Goal: Task Accomplishment & Management: Complete application form

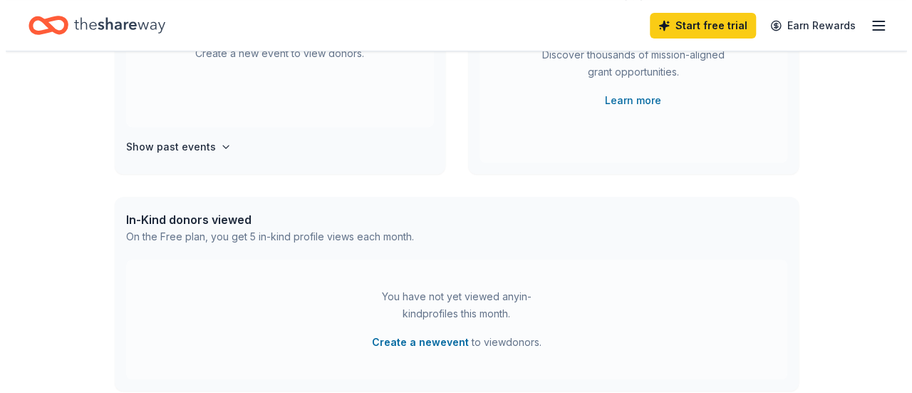
scroll to position [235, 0]
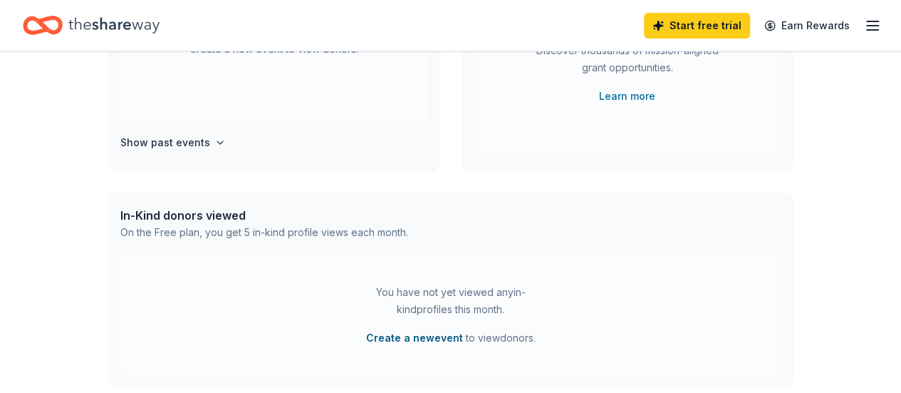
click at [423, 341] on button "Create a new event" at bounding box center [414, 337] width 97 height 17
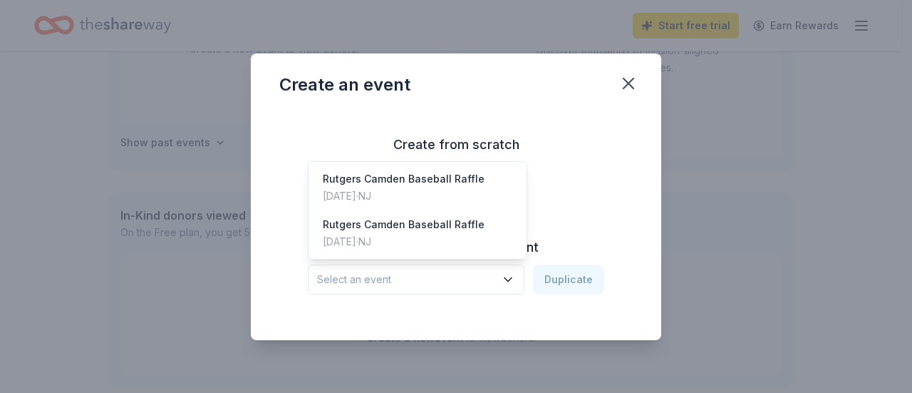
click at [502, 276] on button "Select an event" at bounding box center [416, 279] width 217 height 30
click at [452, 190] on div "[DATE] · [GEOGRAPHIC_DATA]" at bounding box center [404, 195] width 162 height 17
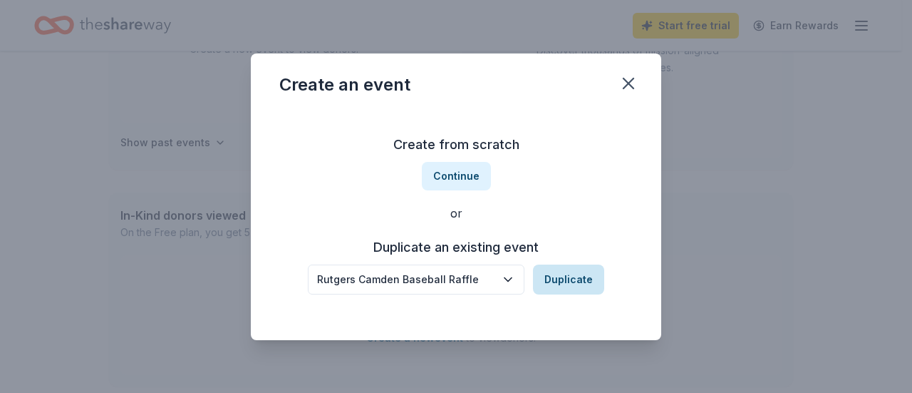
click at [584, 282] on button "Duplicate" at bounding box center [568, 279] width 71 height 30
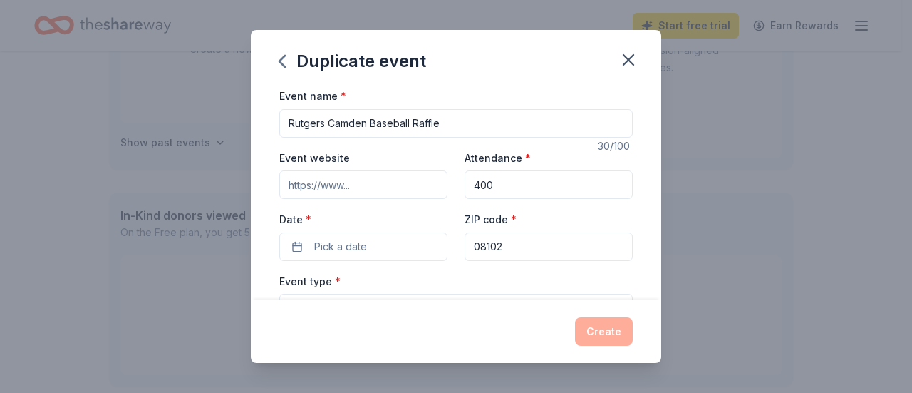
click at [475, 187] on input "400" at bounding box center [549, 184] width 168 height 28
type input "500"
click at [402, 253] on button "Pick a date" at bounding box center [363, 246] width 168 height 28
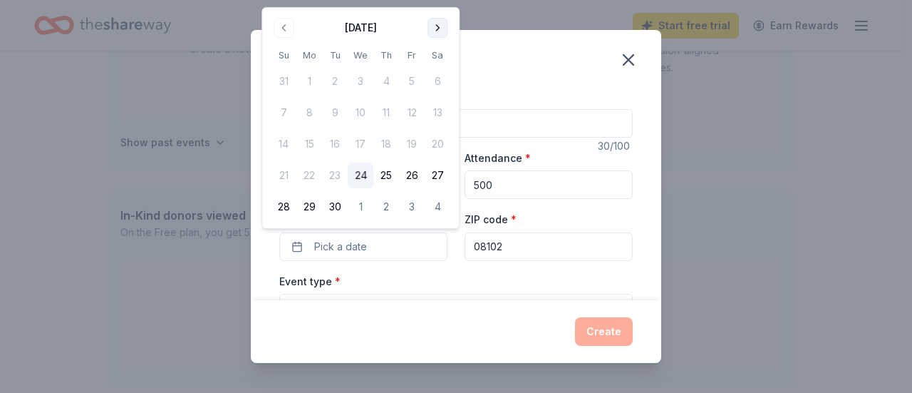
click at [435, 27] on button "Go to next month" at bounding box center [437, 28] width 20 height 20
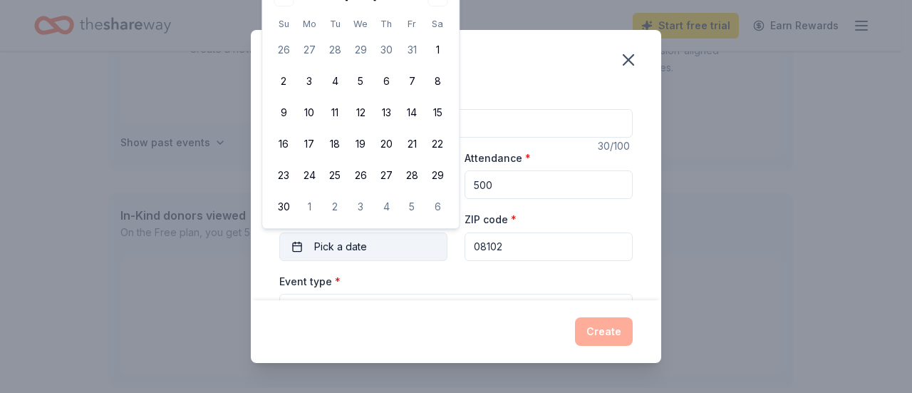
click at [355, 243] on span "Pick a date" at bounding box center [340, 246] width 53 height 17
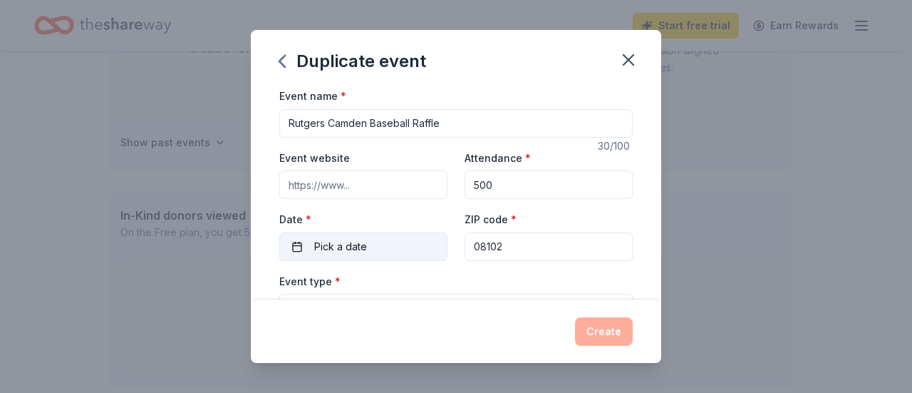
click at [355, 243] on span "Pick a date" at bounding box center [340, 246] width 53 height 17
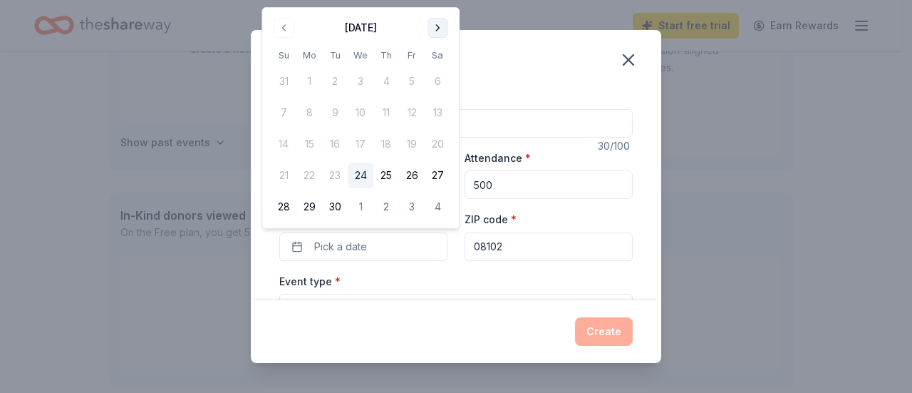
click at [437, 28] on button "Go to next month" at bounding box center [437, 28] width 20 height 20
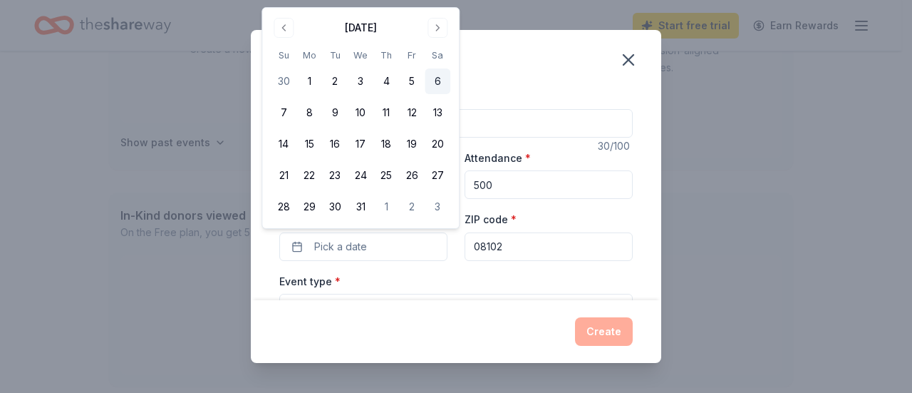
click at [438, 85] on button "6" at bounding box center [438, 81] width 26 height 26
click at [507, 252] on input "08102" at bounding box center [549, 246] width 168 height 28
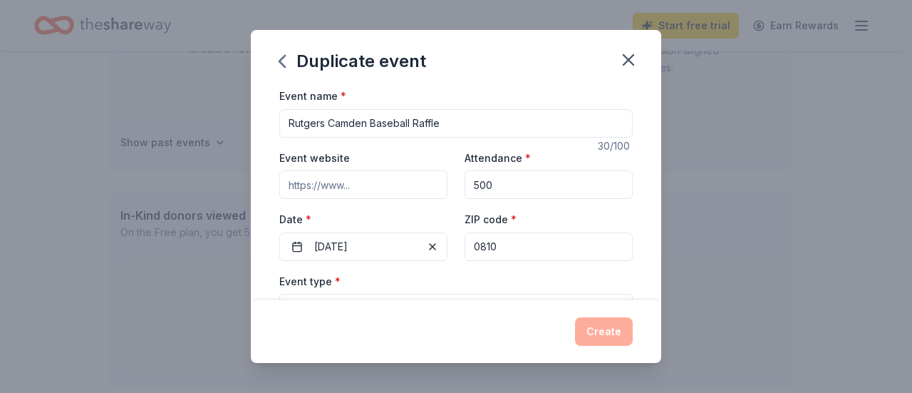
type input "08102"
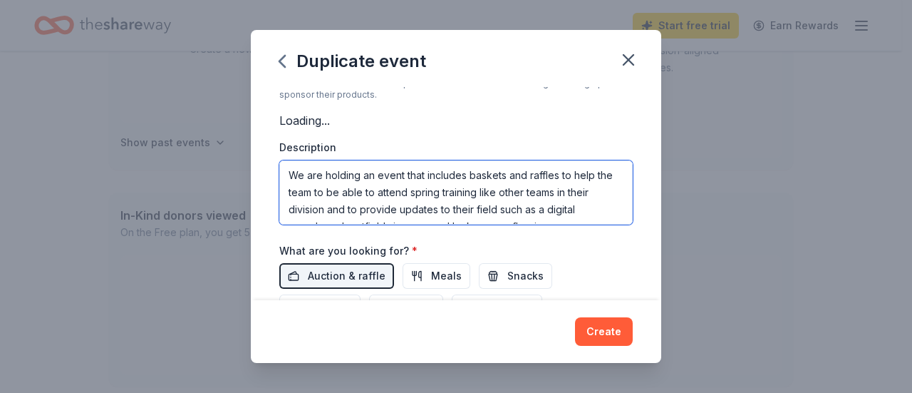
scroll to position [17, 0]
drag, startPoint x: 287, startPoint y: 171, endPoint x: 561, endPoint y: 213, distance: 277.5
click at [561, 213] on textarea "We are holding an event that includes baskets and raffles to help the team to b…" at bounding box center [455, 192] width 353 height 64
paste textarea "The team travels to compete in a Spring Break tournament every year. The trip i…"
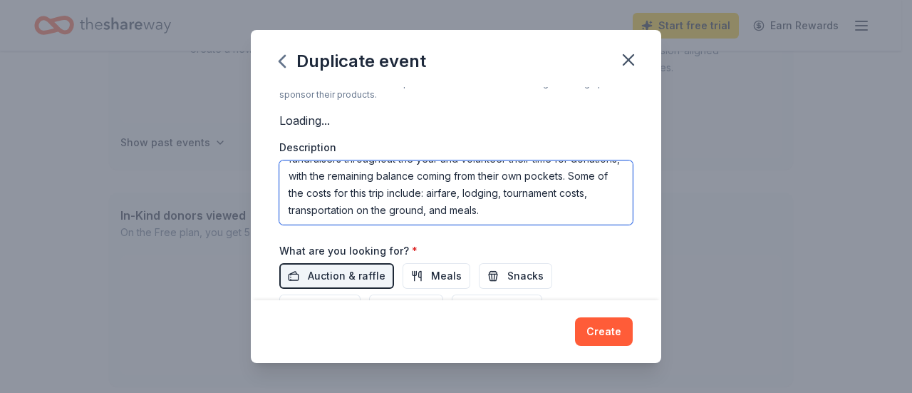
scroll to position [0, 0]
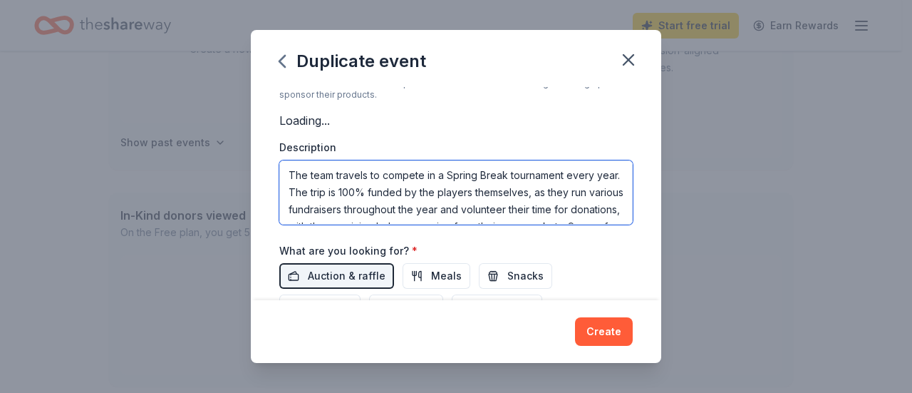
click at [307, 168] on textarea "The team travels to compete in a Spring Break tournament every year. The trip i…" at bounding box center [455, 192] width 353 height 64
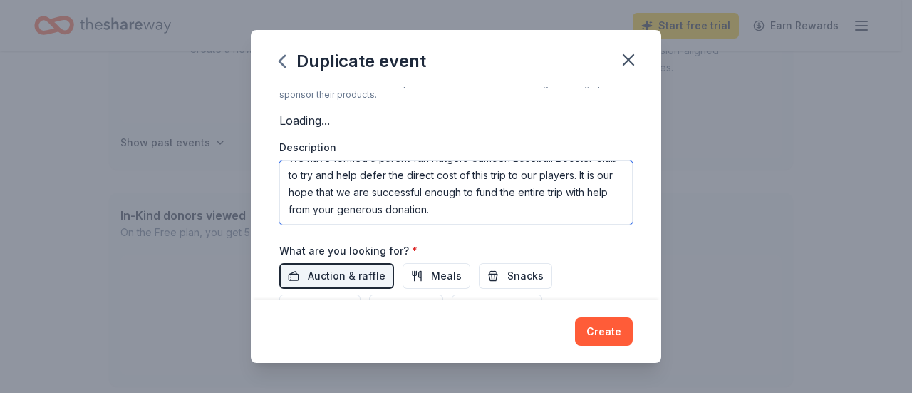
scroll to position [154, 0]
click at [497, 206] on textarea "Rutgers Camden Baseball Team travels to compete in a Spring Break tournament ev…" at bounding box center [455, 192] width 353 height 64
drag, startPoint x: 288, startPoint y: 181, endPoint x: 475, endPoint y: 202, distance: 188.5
click at [475, 202] on textarea "Rutgers Camden Baseball Team travels to compete in a Spring Break tournament ev…" at bounding box center [455, 192] width 353 height 64
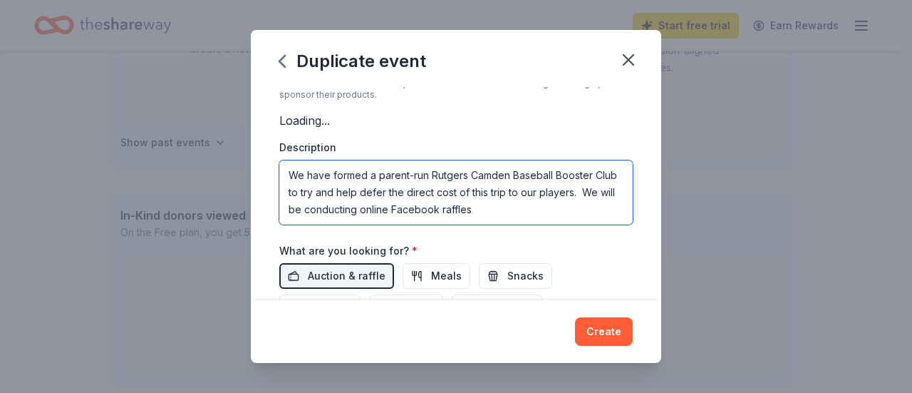
scroll to position [137, 0]
click at [523, 206] on textarea "Rutgers Camden Baseball Team travels to compete in a Spring Break tournament ev…" at bounding box center [455, 192] width 353 height 64
paste textarea "It is our hope that we are successful enough to fund the entire trip with help …"
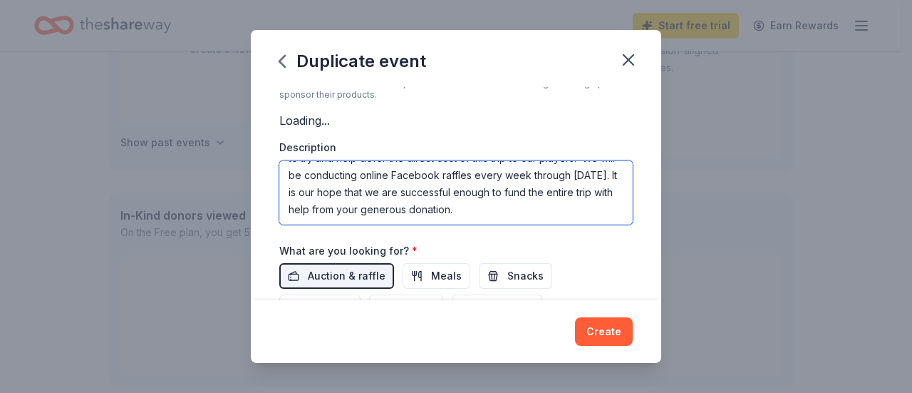
type textarea "Rutgers Camden Baseball Team travels to compete in a Spring Break tournament ev…"
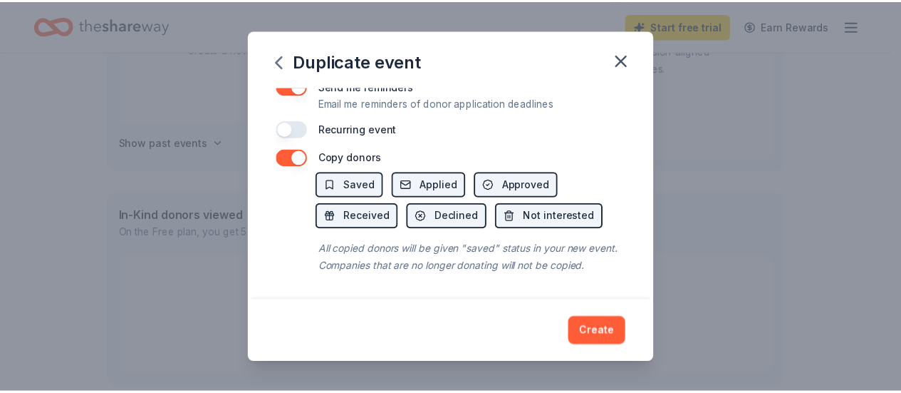
scroll to position [590, 0]
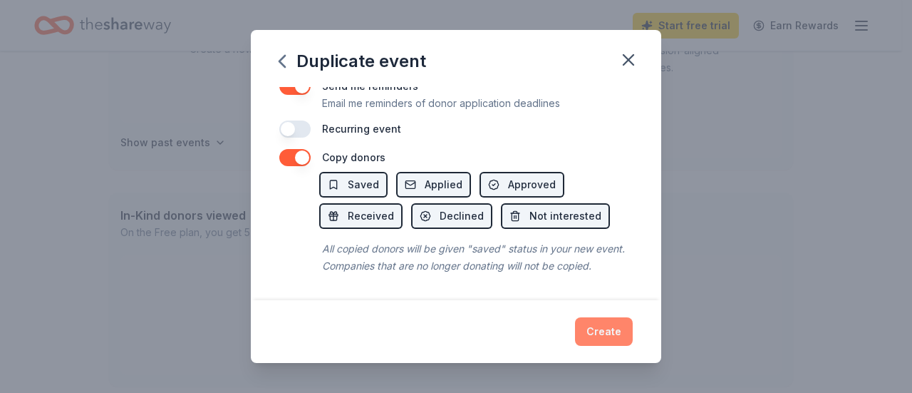
click at [603, 336] on button "Create" at bounding box center [604, 331] width 58 height 28
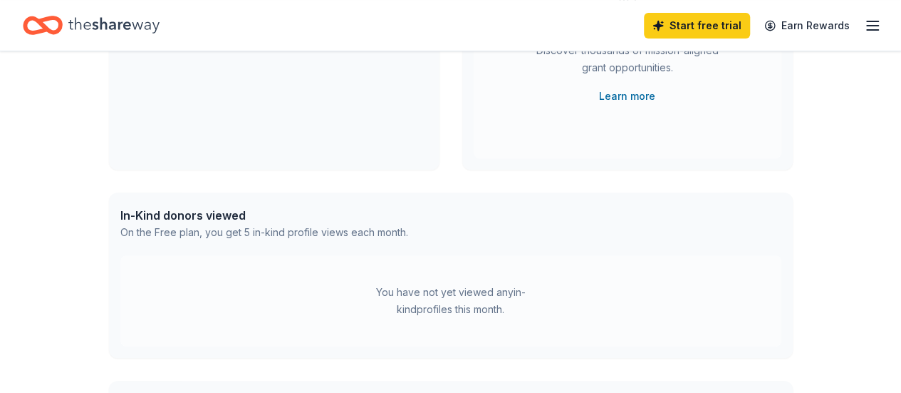
scroll to position [125, 0]
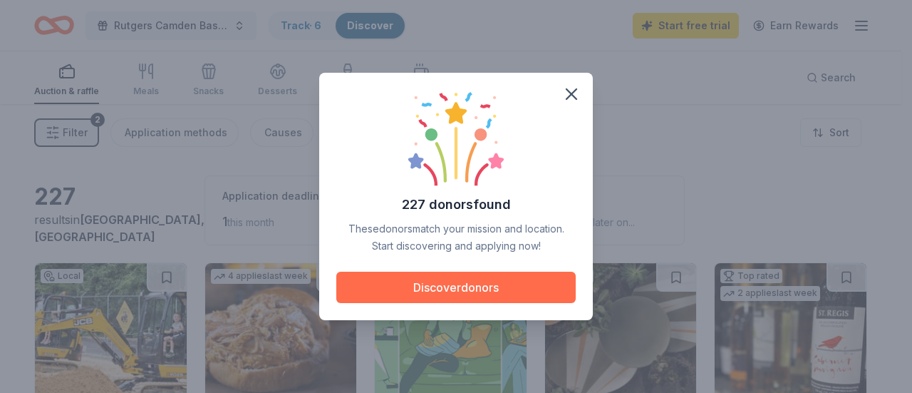
click at [541, 286] on button "Discover donors" at bounding box center [455, 286] width 239 height 31
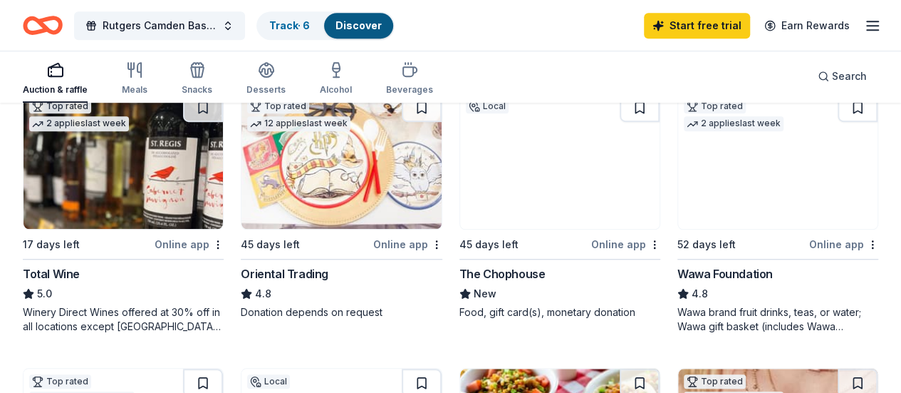
scroll to position [437, 0]
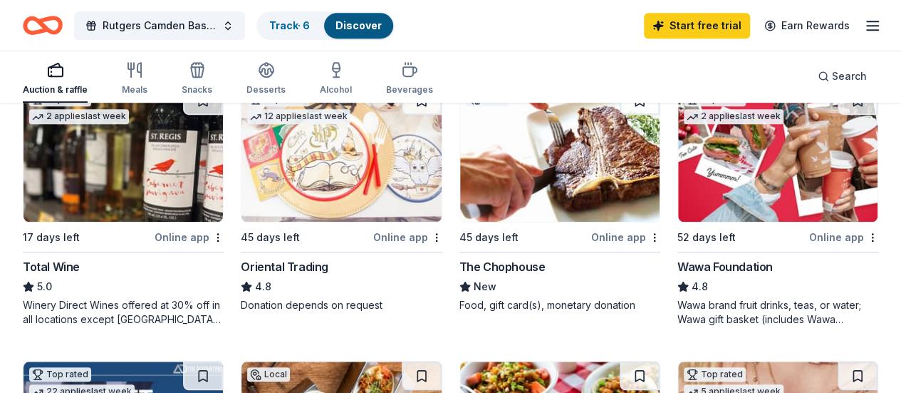
click at [809, 246] on div "Online app" at bounding box center [843, 237] width 69 height 18
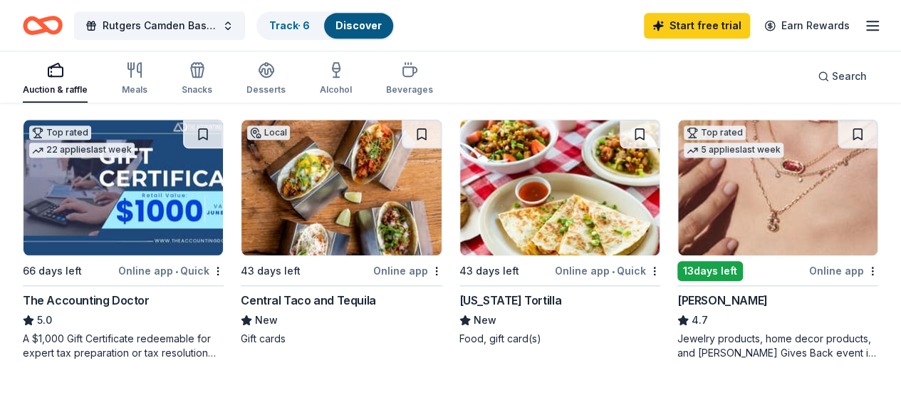
scroll to position [683, 0]
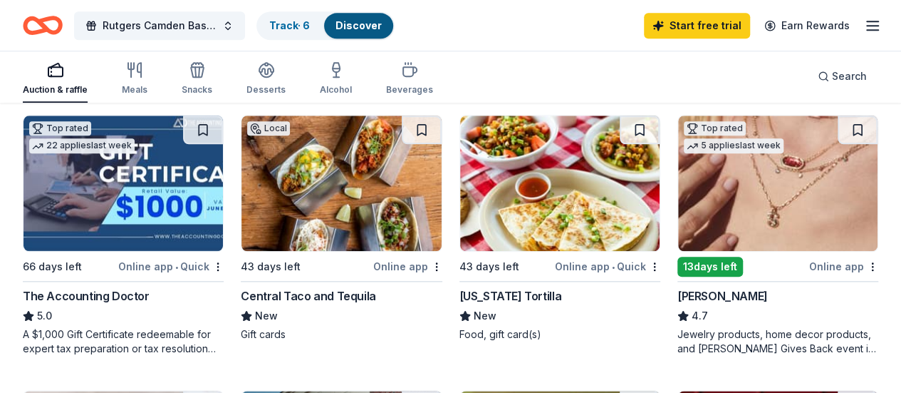
click at [678, 276] on div "13 days left" at bounding box center [711, 266] width 66 height 20
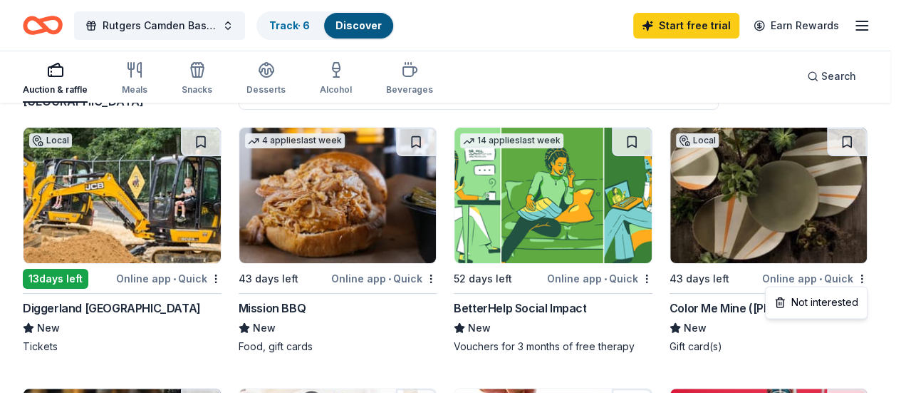
scroll to position [95, 0]
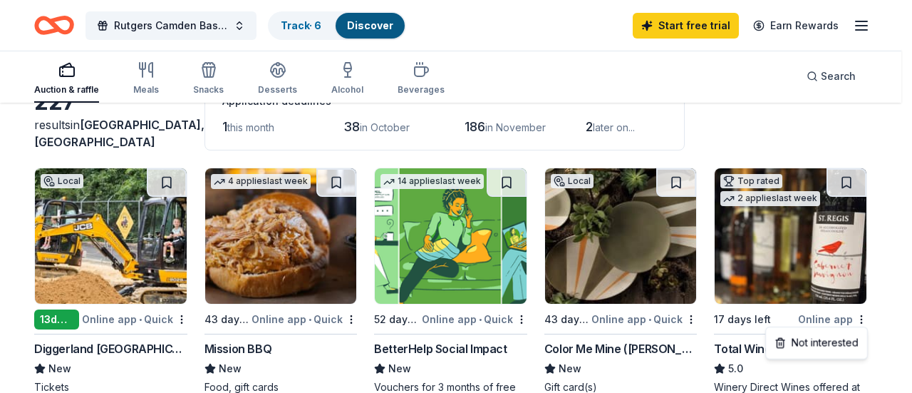
click at [835, 298] on html "Rutgers Camden Baseball Raffle Track · 6 Discover Start free trial Earn Rewards…" at bounding box center [456, 101] width 912 height 393
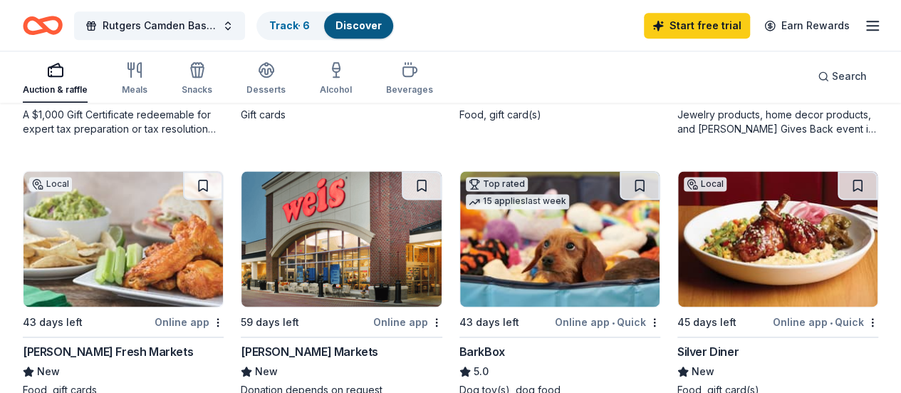
scroll to position [911, 0]
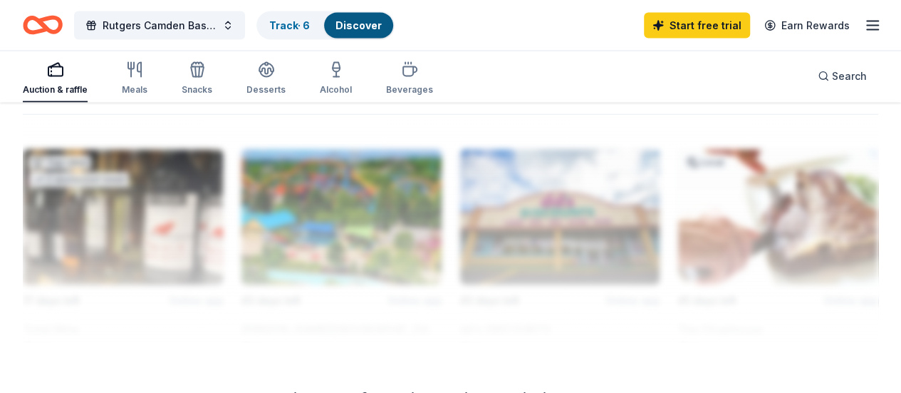
scroll to position [1539, 0]
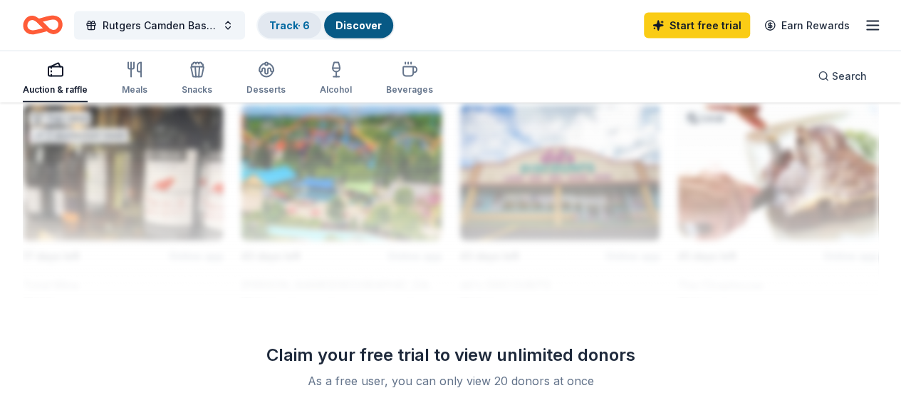
click at [300, 21] on link "Track · 6" at bounding box center [289, 25] width 41 height 12
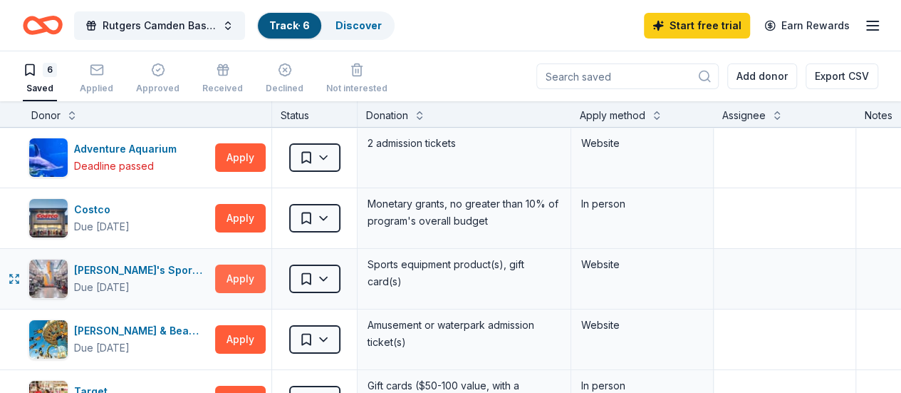
click at [259, 277] on button "Apply" at bounding box center [240, 278] width 51 height 28
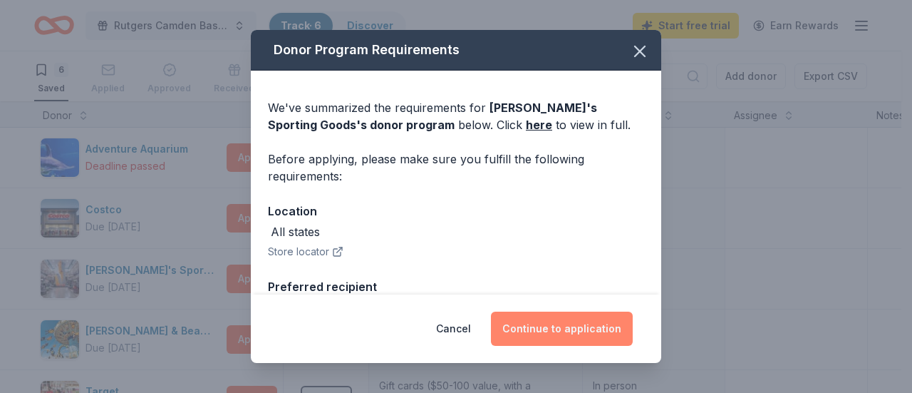
click at [515, 335] on button "Continue to application" at bounding box center [562, 328] width 142 height 34
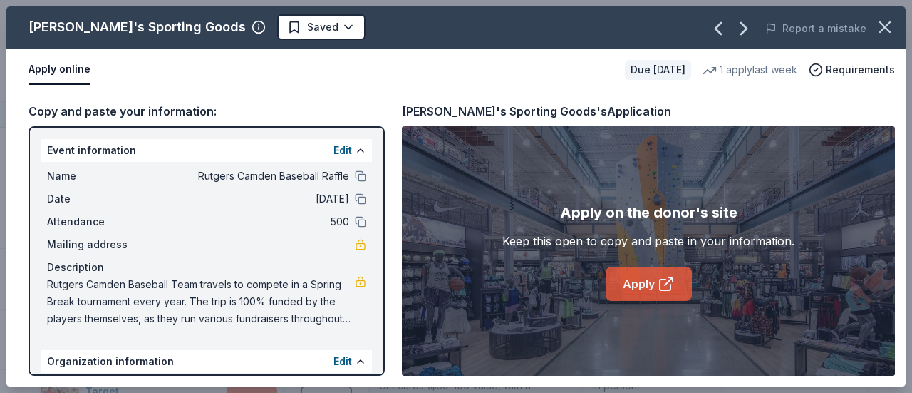
click at [638, 286] on link "Apply" at bounding box center [649, 283] width 86 height 34
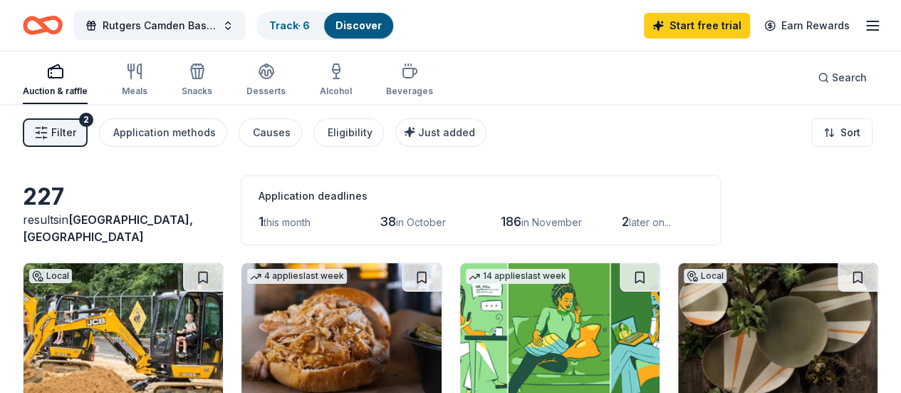
click at [88, 134] on button "Filter 2" at bounding box center [55, 132] width 65 height 28
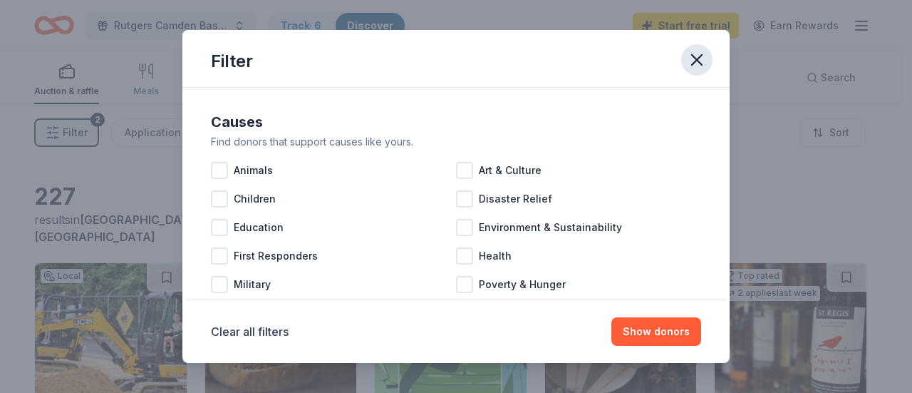
click at [700, 59] on icon "button" at bounding box center [697, 60] width 20 height 20
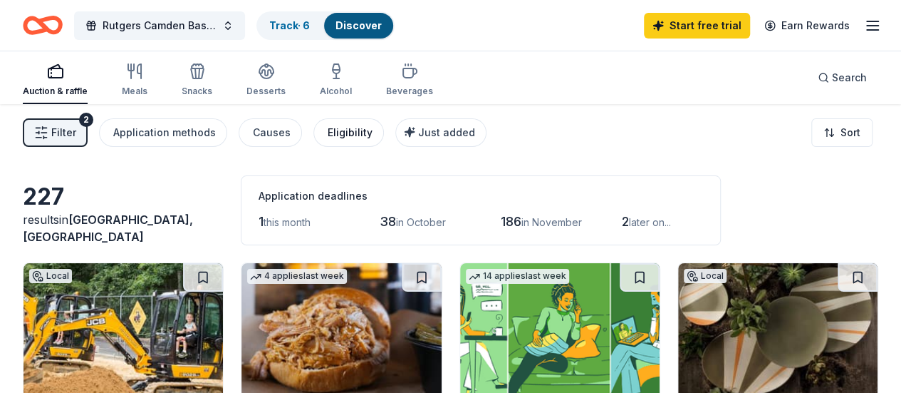
click at [366, 133] on div "Eligibility" at bounding box center [350, 132] width 45 height 17
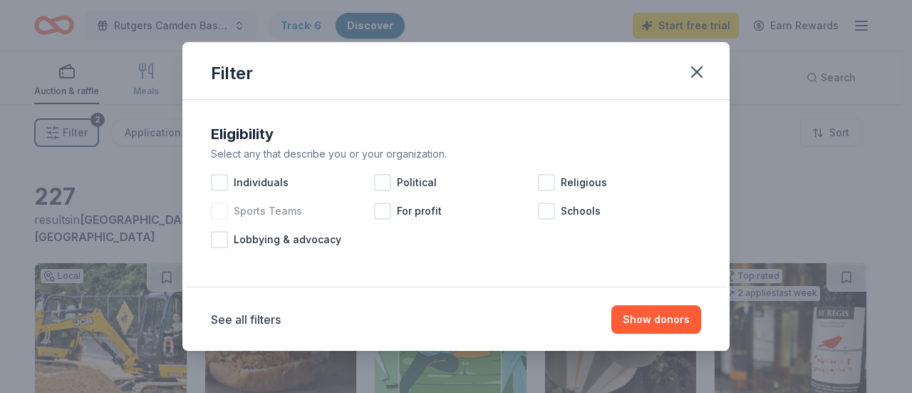
click at [222, 214] on div at bounding box center [219, 210] width 17 height 17
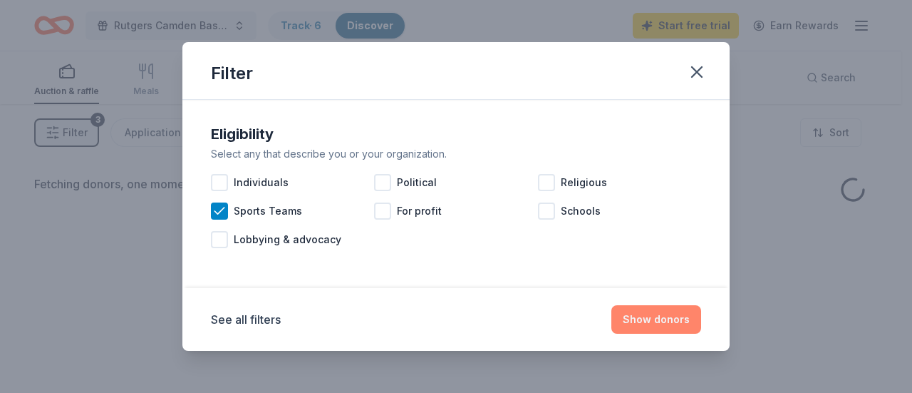
click at [650, 323] on button "Show donors" at bounding box center [656, 319] width 90 height 28
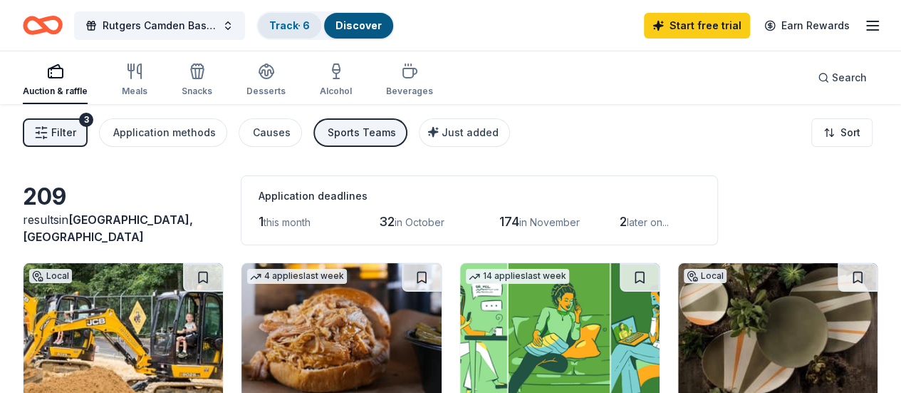
click at [294, 21] on link "Track · 6" at bounding box center [289, 25] width 41 height 12
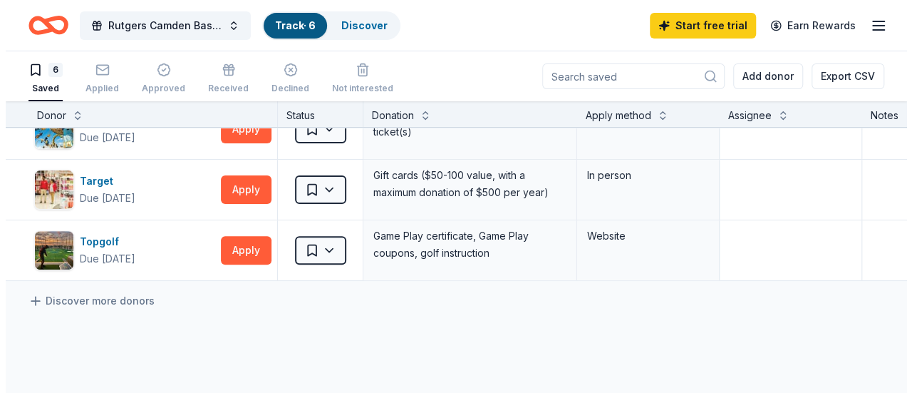
scroll to position [207, 0]
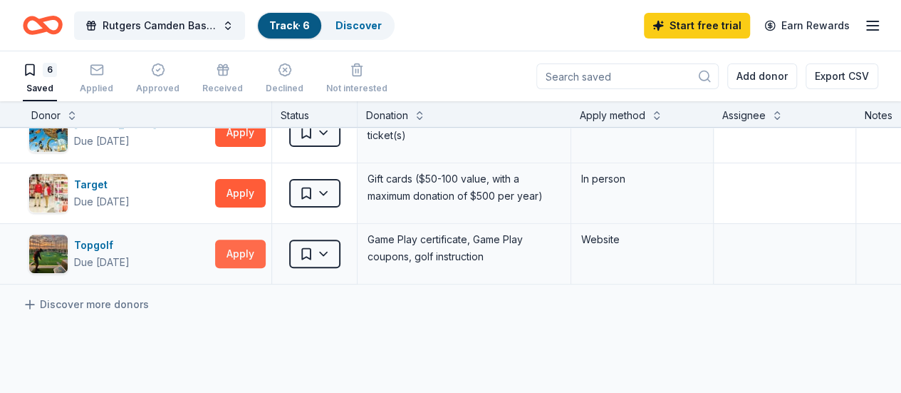
click at [248, 255] on button "Apply" at bounding box center [240, 253] width 51 height 28
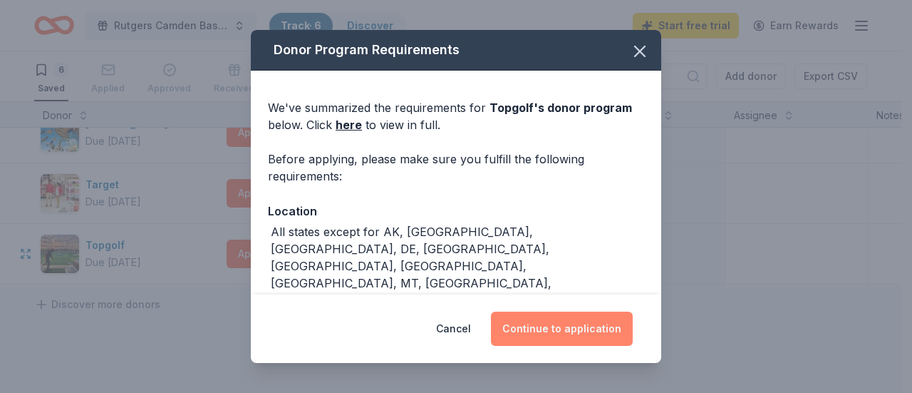
click at [561, 331] on button "Continue to application" at bounding box center [562, 328] width 142 height 34
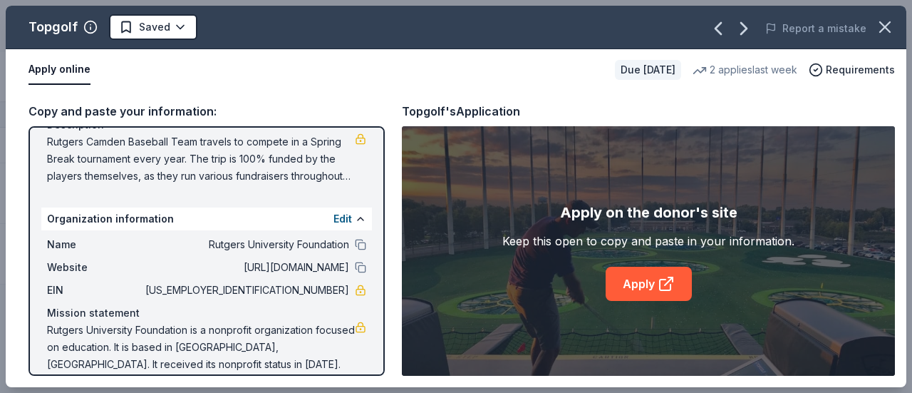
scroll to position [158, 0]
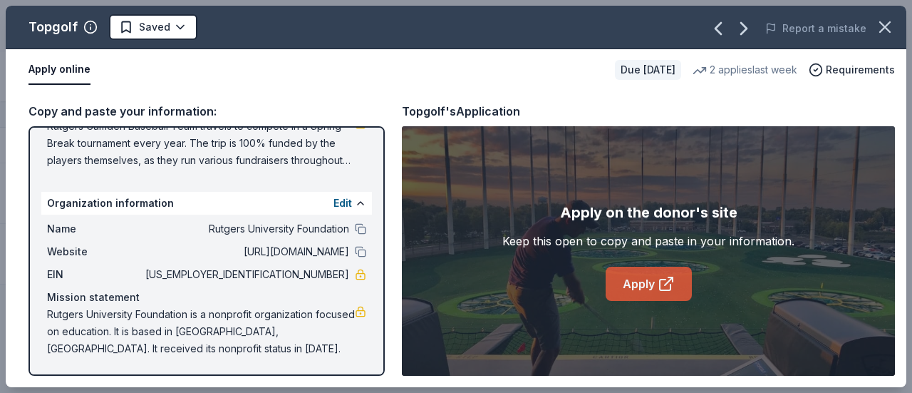
click at [649, 284] on link "Apply" at bounding box center [649, 283] width 86 height 34
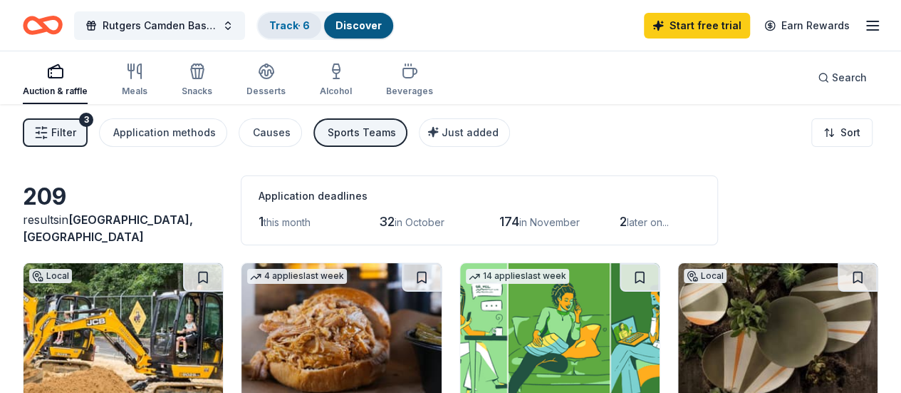
click at [300, 28] on link "Track · 6" at bounding box center [289, 25] width 41 height 12
click at [306, 30] on link "Track · 6" at bounding box center [289, 25] width 41 height 12
click at [310, 28] on link "Track · 6" at bounding box center [289, 25] width 41 height 12
click at [379, 30] on link "Discover" at bounding box center [359, 25] width 46 height 12
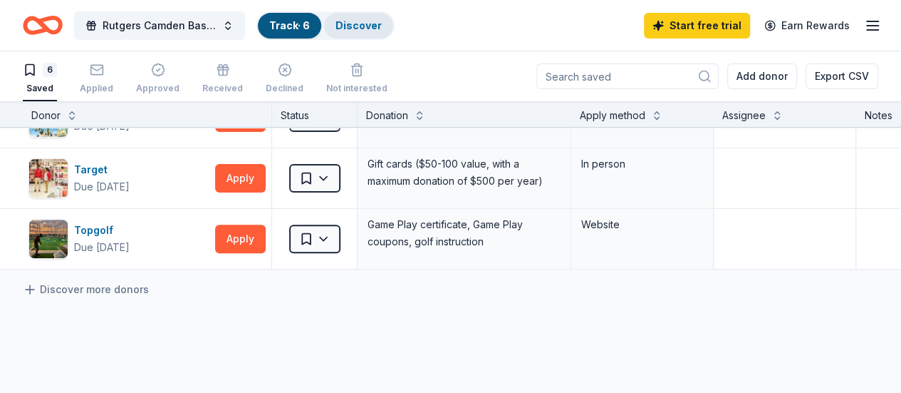
scroll to position [254, 0]
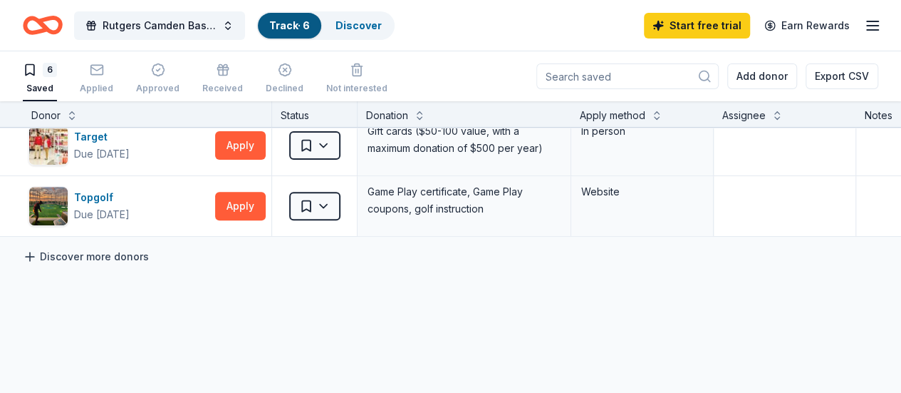
click at [102, 256] on link "Discover more donors" at bounding box center [86, 256] width 126 height 17
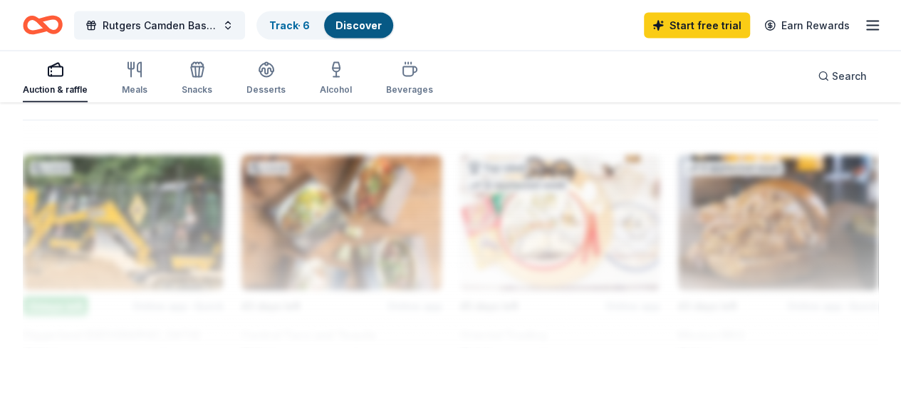
scroll to position [1483, 0]
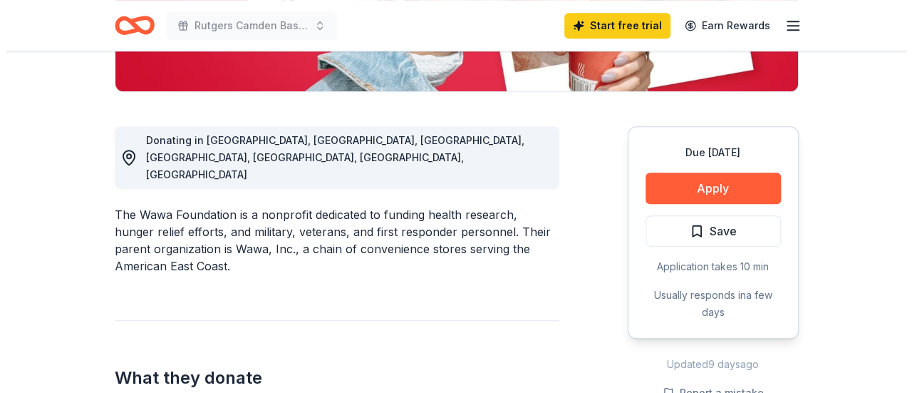
scroll to position [342, 0]
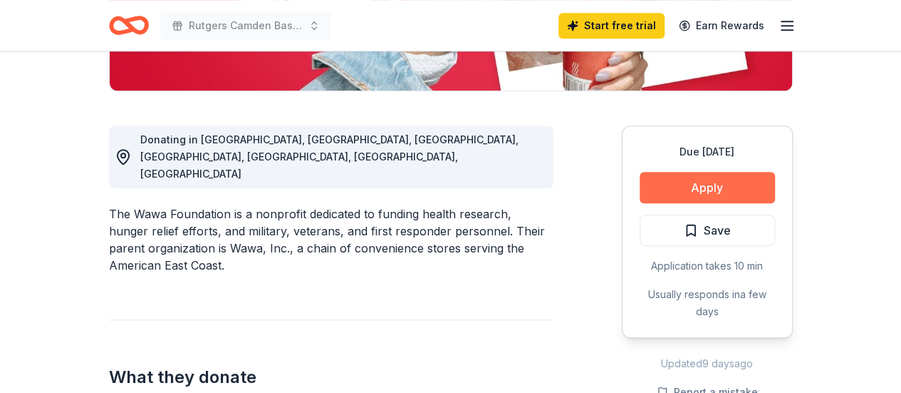
click at [722, 197] on button "Apply" at bounding box center [707, 187] width 135 height 31
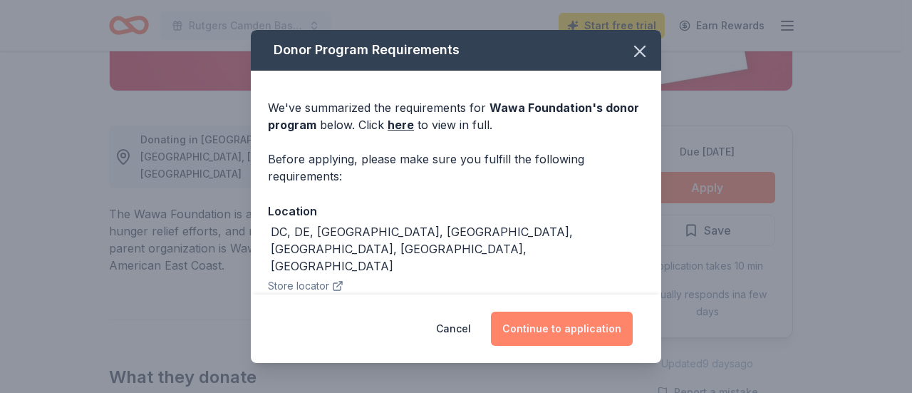
click at [576, 324] on button "Continue to application" at bounding box center [562, 328] width 142 height 34
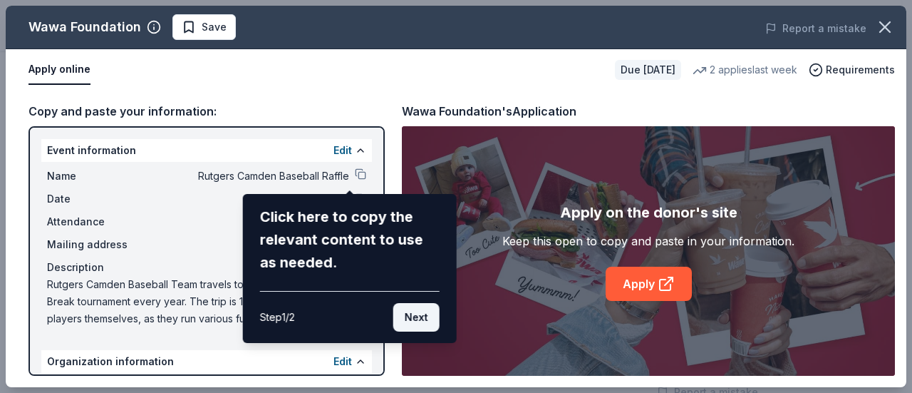
click at [419, 314] on button "Next" at bounding box center [416, 317] width 46 height 28
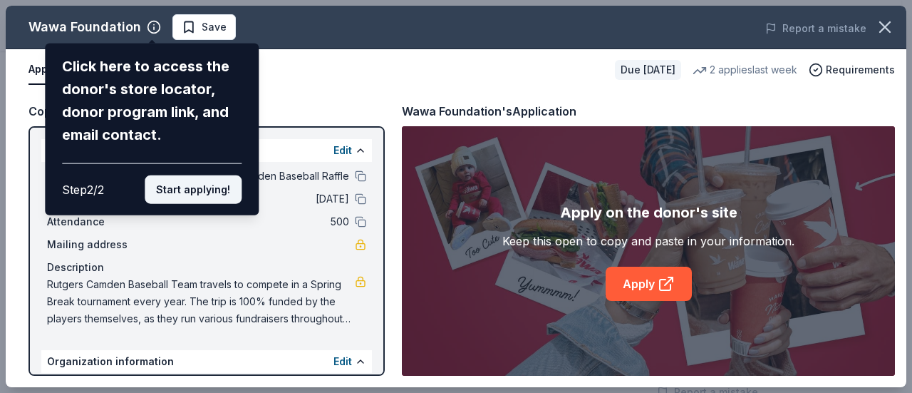
click at [227, 190] on button "Start applying!" at bounding box center [193, 189] width 97 height 28
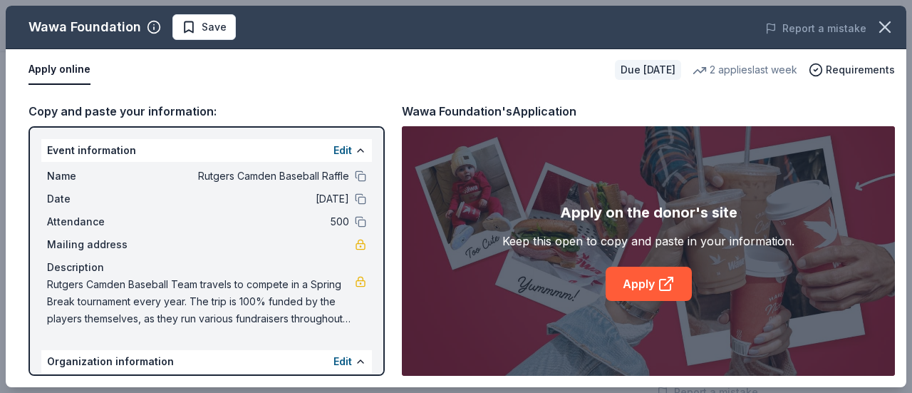
drag, startPoint x: 380, startPoint y: 209, endPoint x: 380, endPoint y: 232, distance: 22.8
click at [380, 232] on div "Wawa Foundation Save Report a mistake Apply online Due in 52 days 2 applies las…" at bounding box center [456, 196] width 901 height 381
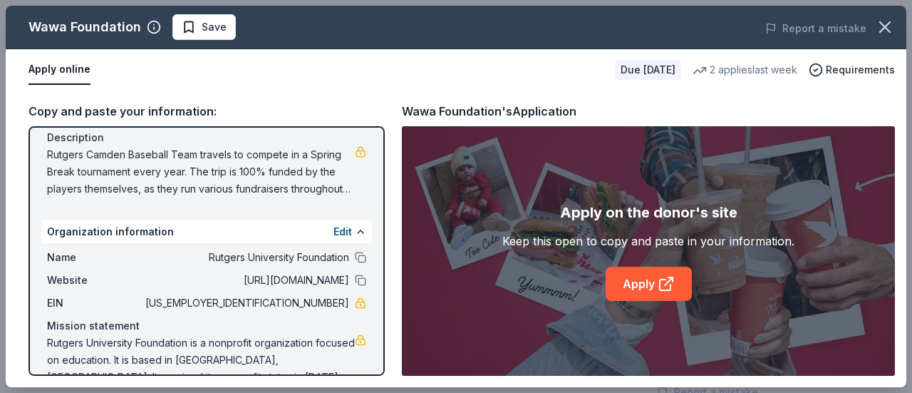
scroll to position [158, 0]
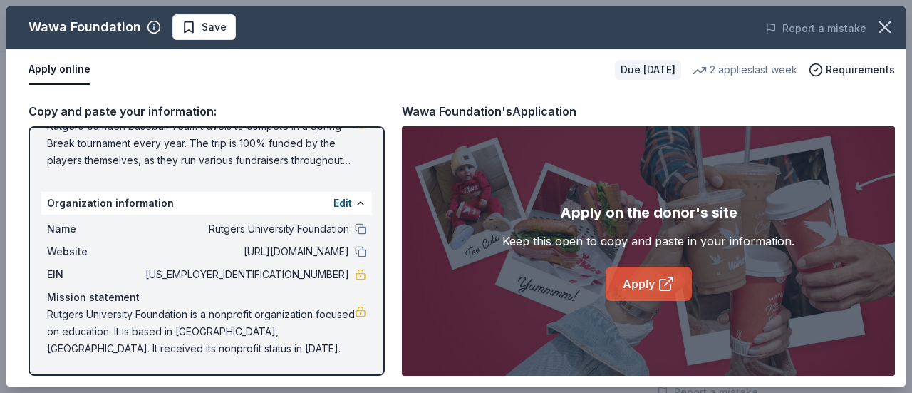
click at [634, 281] on link "Apply" at bounding box center [649, 283] width 86 height 34
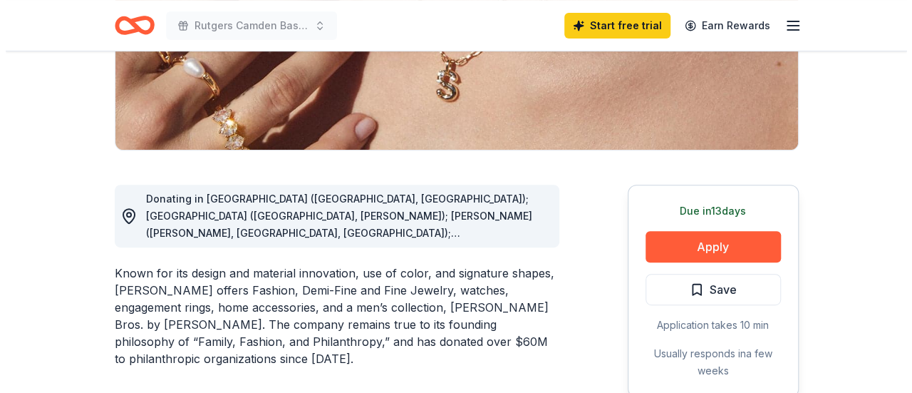
scroll to position [284, 0]
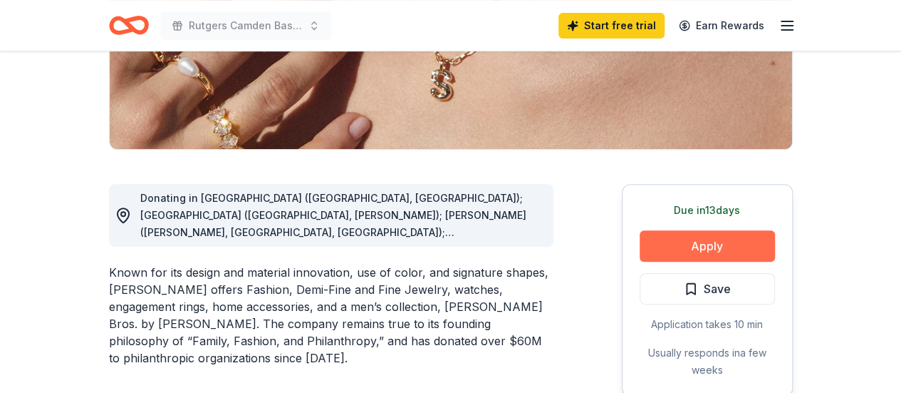
click at [728, 248] on button "Apply" at bounding box center [707, 245] width 135 height 31
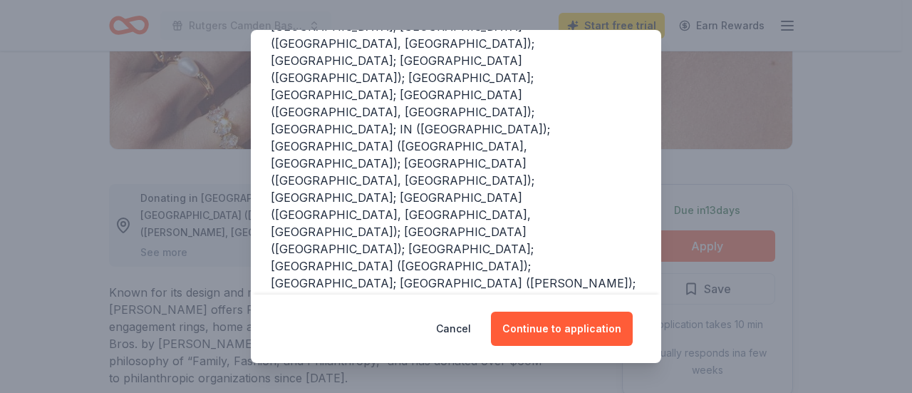
scroll to position [289, 0]
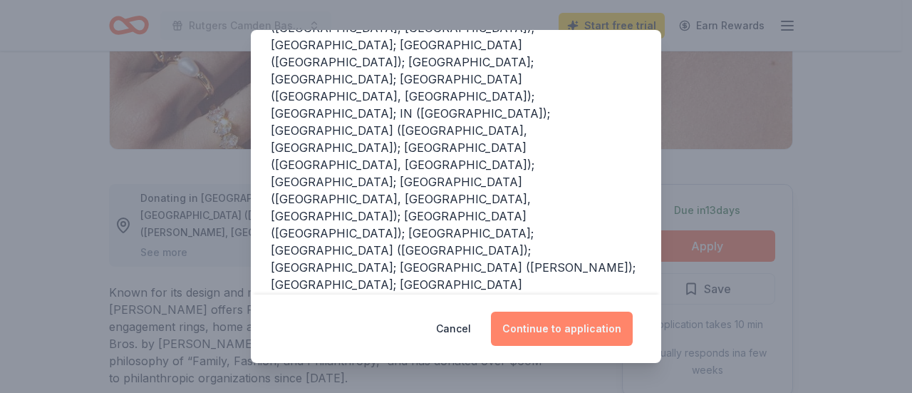
click at [577, 323] on button "Continue to application" at bounding box center [562, 328] width 142 height 34
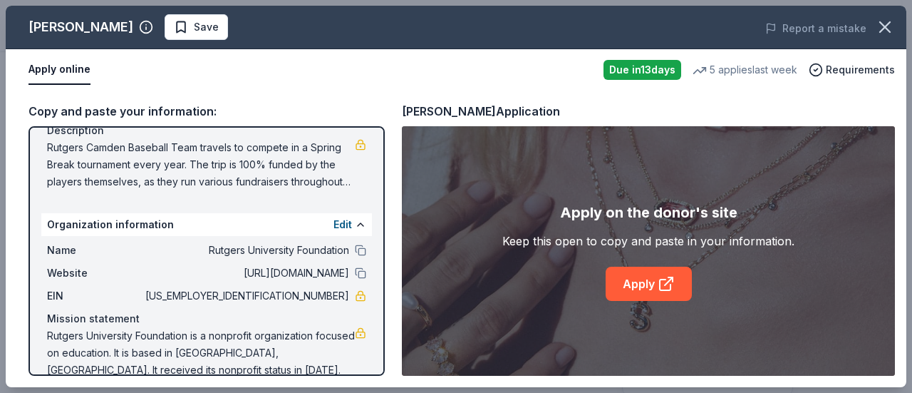
scroll to position [158, 0]
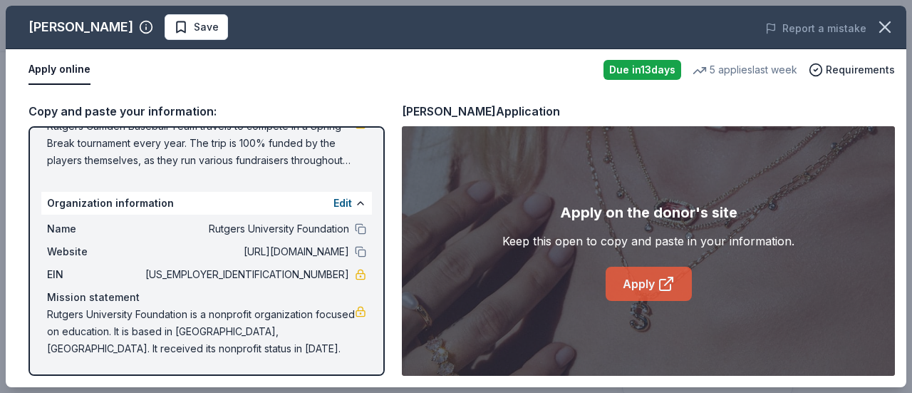
click at [654, 286] on link "Apply" at bounding box center [649, 283] width 86 height 34
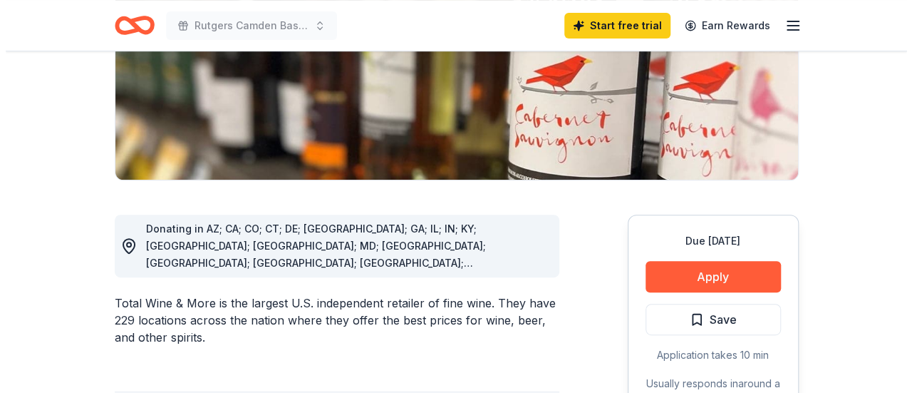
scroll to position [256, 0]
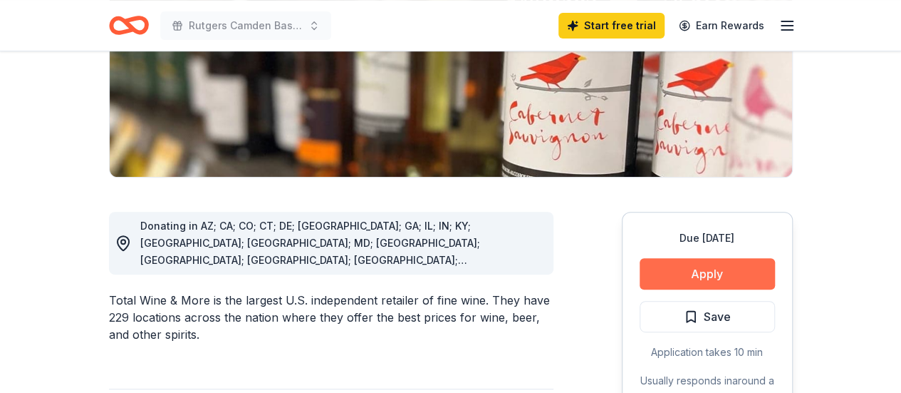
click at [735, 279] on button "Apply" at bounding box center [707, 273] width 135 height 31
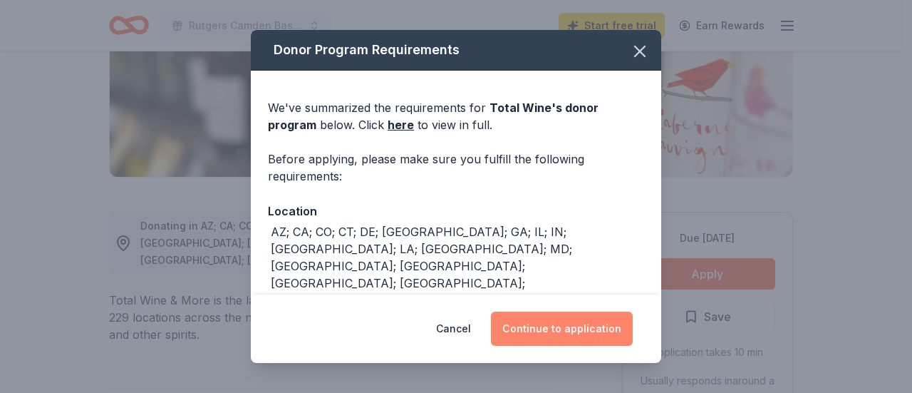
click at [584, 336] on button "Continue to application" at bounding box center [562, 328] width 142 height 34
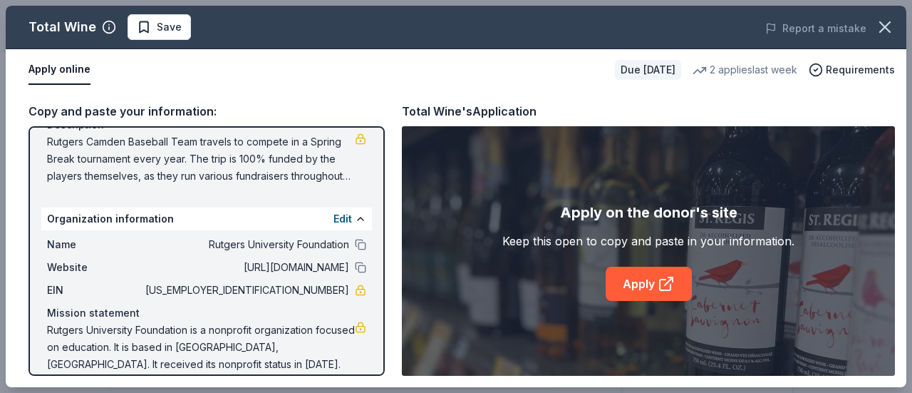
scroll to position [158, 0]
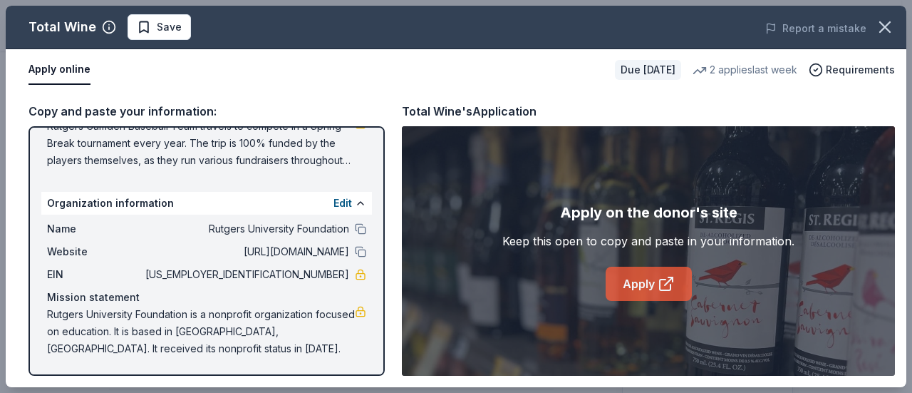
click at [644, 288] on link "Apply" at bounding box center [649, 283] width 86 height 34
